Goal: Task Accomplishment & Management: Manage account settings

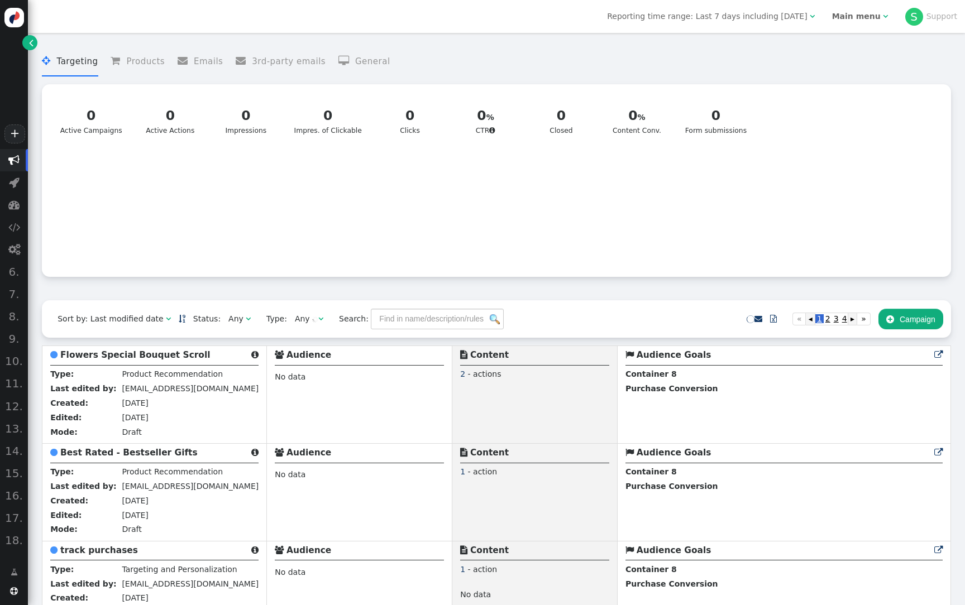
click at [856, 14] on b "Main menu" at bounding box center [856, 16] width 49 height 9
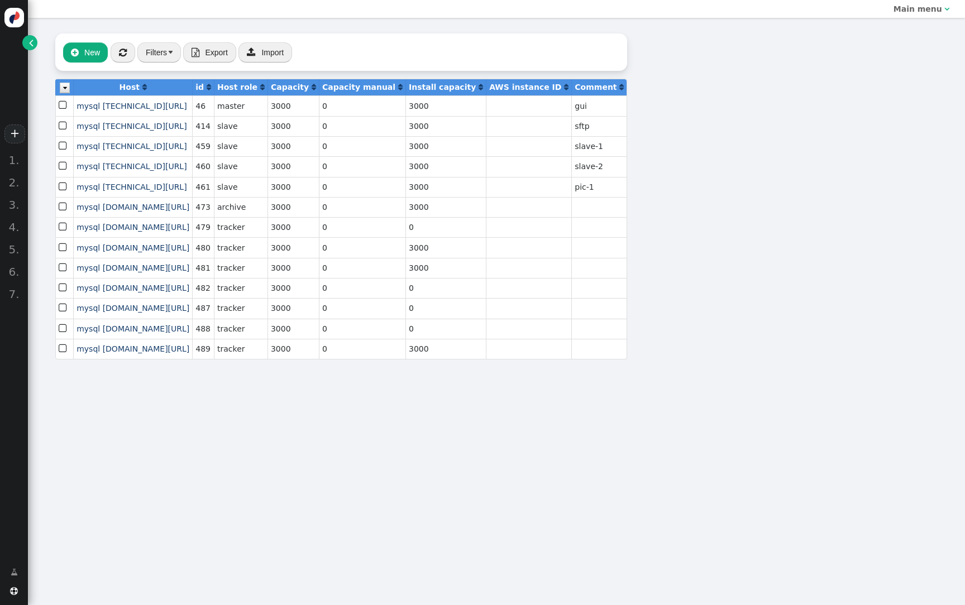
click at [29, 37] on span "" at bounding box center [31, 43] width 4 height 12
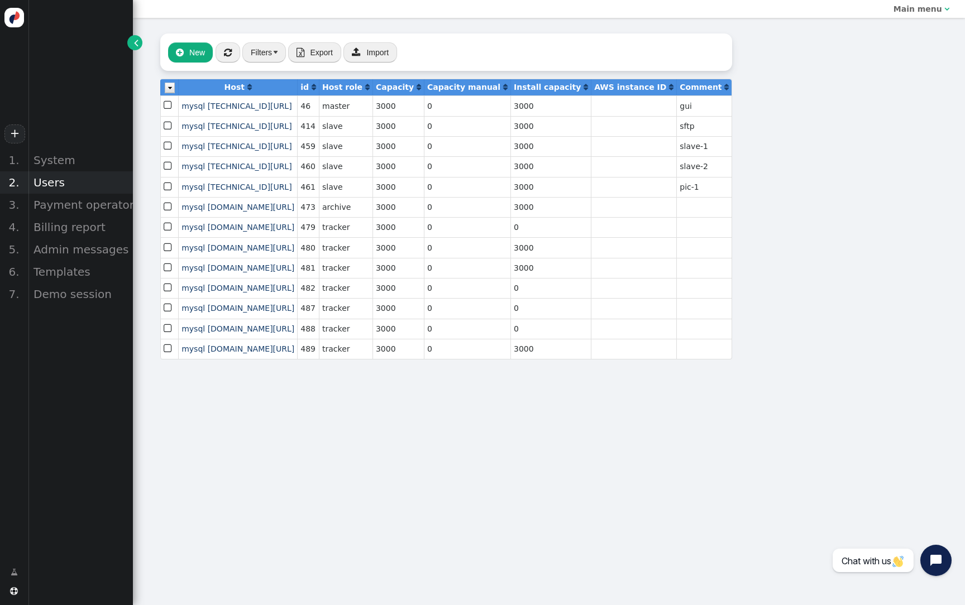
click at [47, 178] on div "Users" at bounding box center [80, 182] width 105 height 22
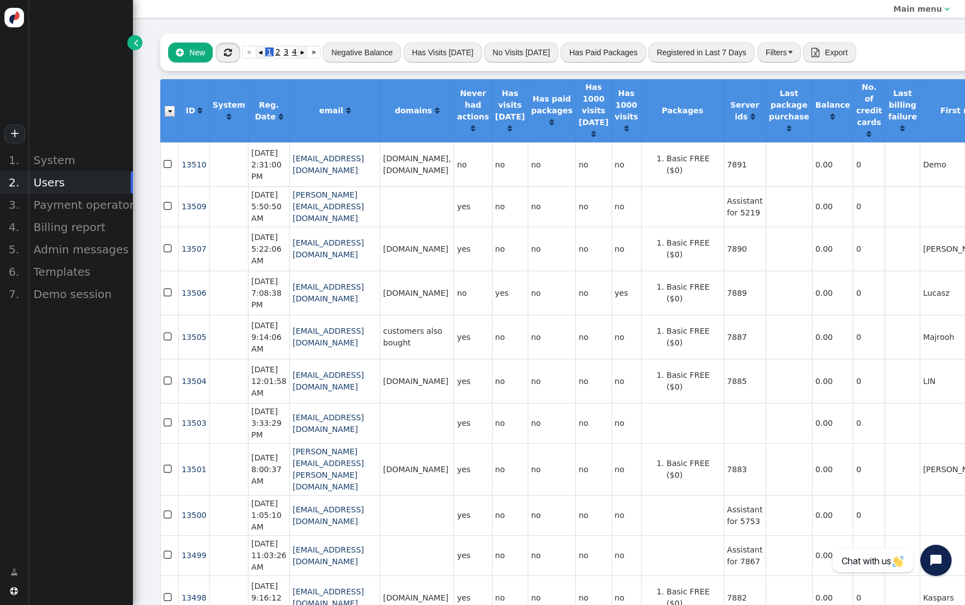
drag, startPoint x: 260, startPoint y: 11, endPoint x: 225, endPoint y: 56, distance: 57.7
click at [225, 56] on span "" at bounding box center [228, 52] width 8 height 9
click at [61, 224] on div "Billing report" at bounding box center [80, 227] width 105 height 22
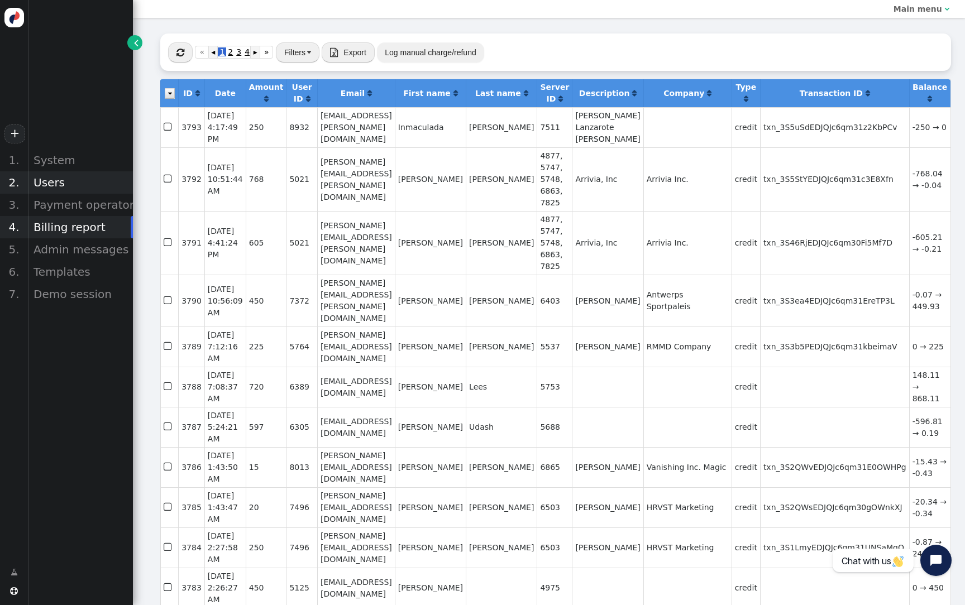
click at [80, 182] on div "Users" at bounding box center [80, 182] width 105 height 22
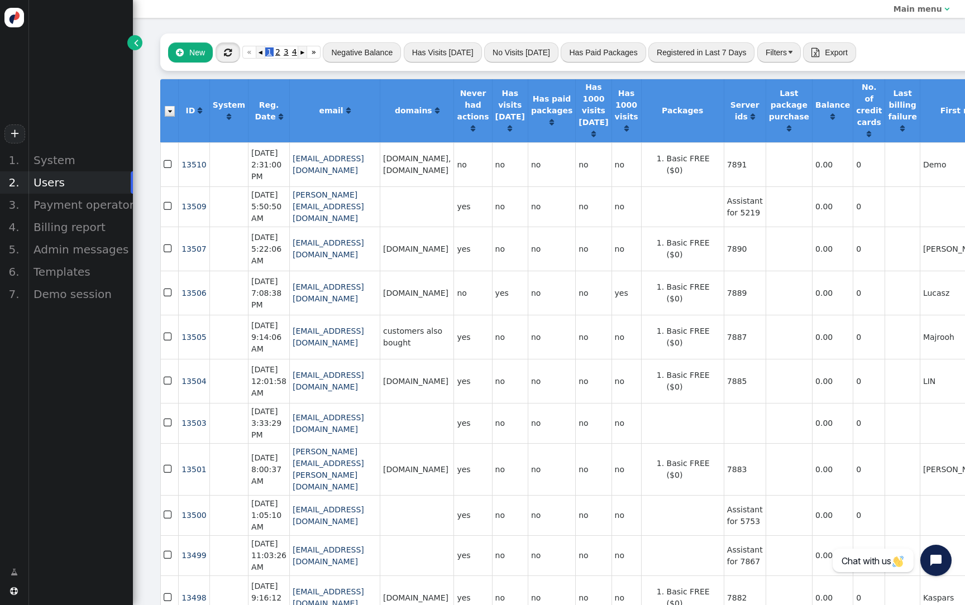
click at [227, 57] on span "" at bounding box center [228, 52] width 8 height 9
click at [376, 54] on button "Negative Balance" at bounding box center [362, 52] width 78 height 20
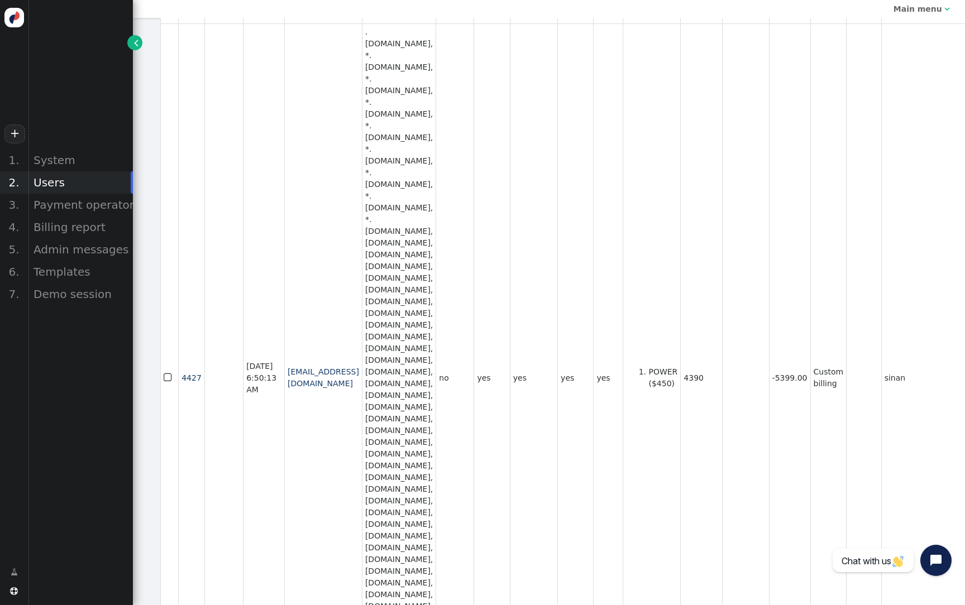
scroll to position [637, 0]
